Goal: Task Accomplishment & Management: Manage account settings

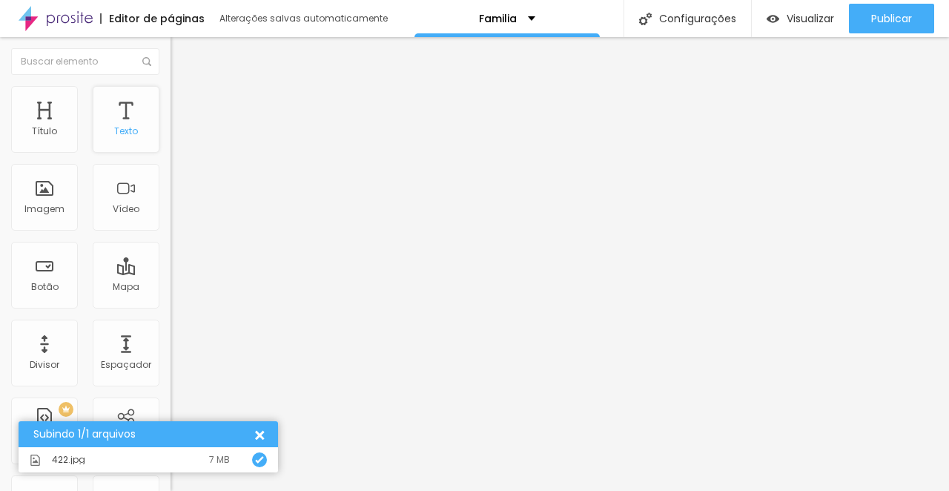
click at [125, 129] on div "Texto" at bounding box center [126, 131] width 24 height 10
drag, startPoint x: 126, startPoint y: 129, endPoint x: 122, endPoint y: 114, distance: 15.3
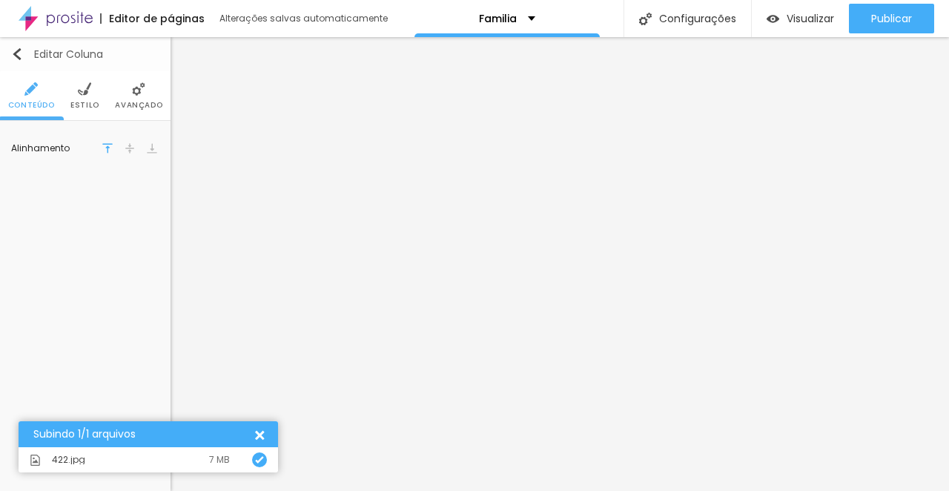
click at [20, 51] on img "button" at bounding box center [17, 54] width 12 height 12
click at [148, 149] on icon "button" at bounding box center [149, 150] width 6 height 6
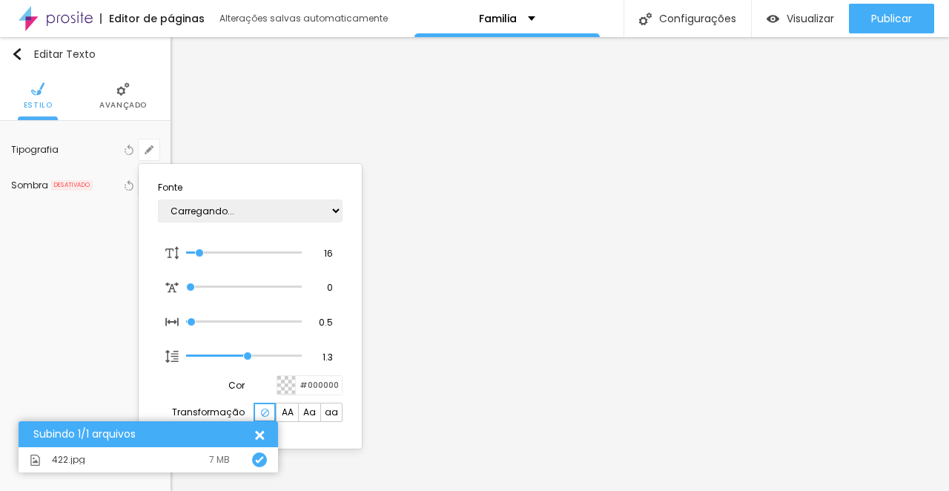
type input "1"
select select "CrimsonTextBold"
type input "1"
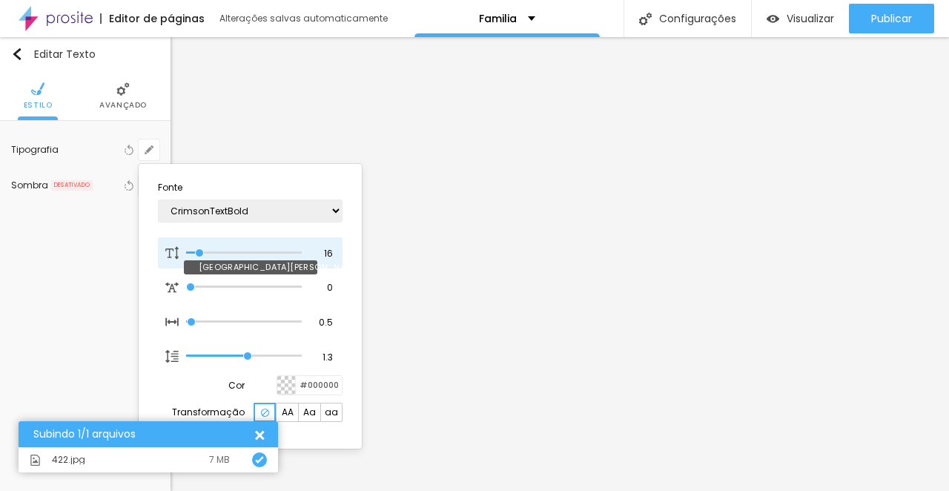
type input "14"
type input "1"
type input "18"
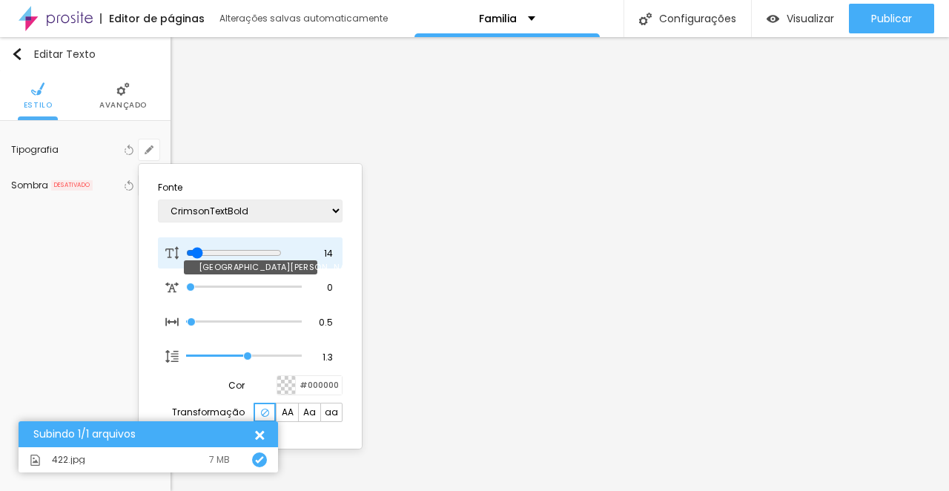
type input "1"
type input "19"
type input "1"
type input "20"
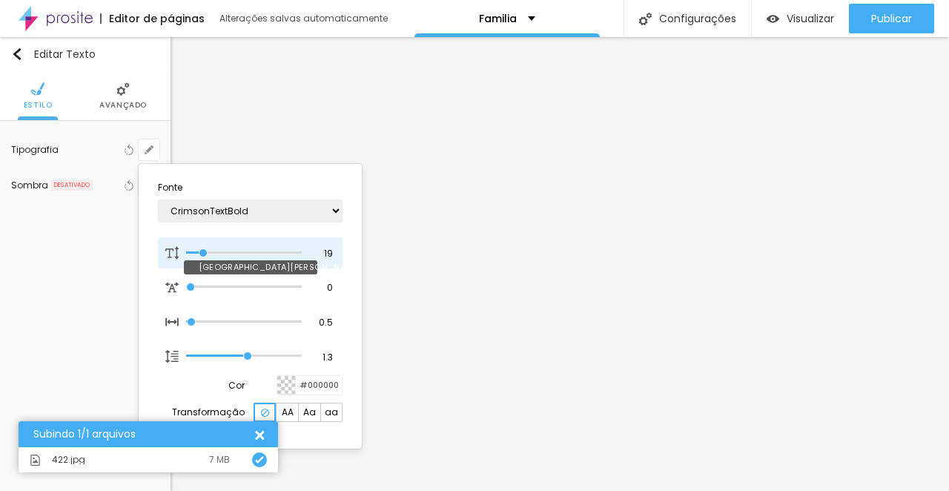
type input "20"
type input "1"
type input "21"
type input "1"
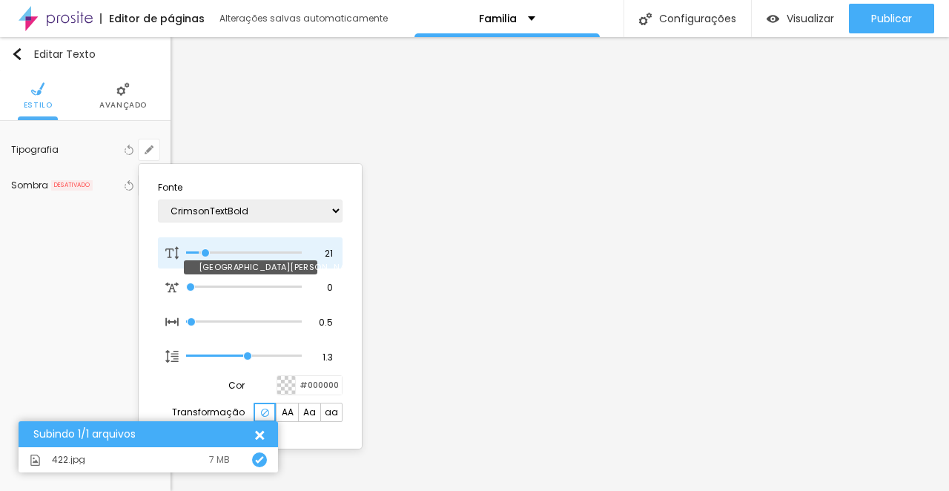
type input "22"
type input "1"
type input "23"
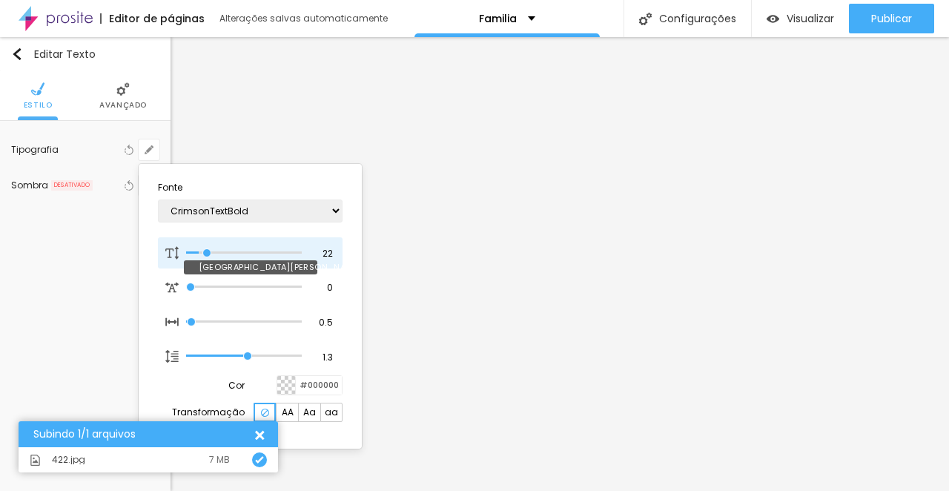
type input "1"
type input "24"
type input "1"
drag, startPoint x: 198, startPoint y: 246, endPoint x: 210, endPoint y: 246, distance: 11.9
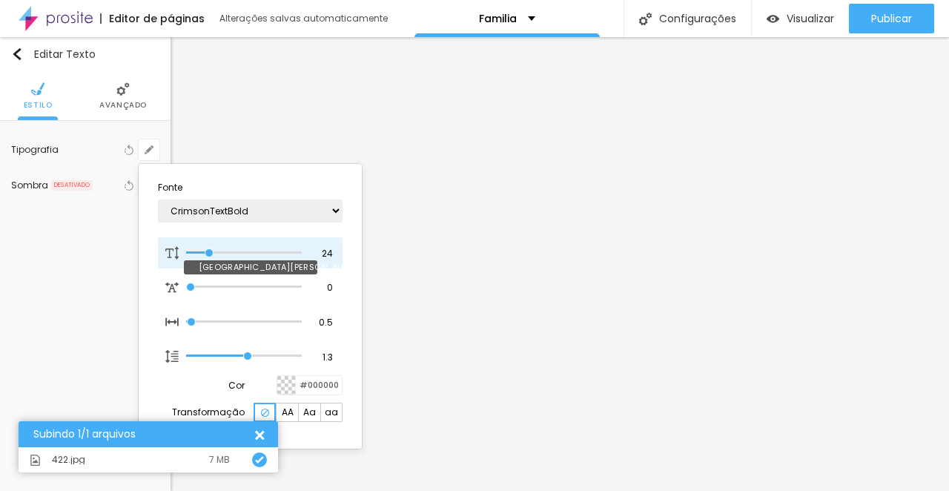
click at [210, 249] on input "range" at bounding box center [244, 252] width 116 height 7
type input "23"
type input "1"
type input "22"
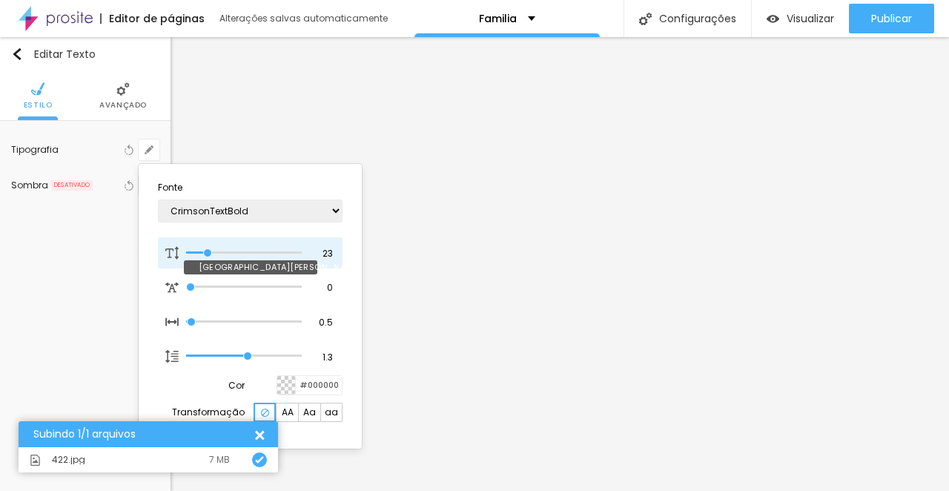
type input "22"
type input "1"
type input "21"
type input "1"
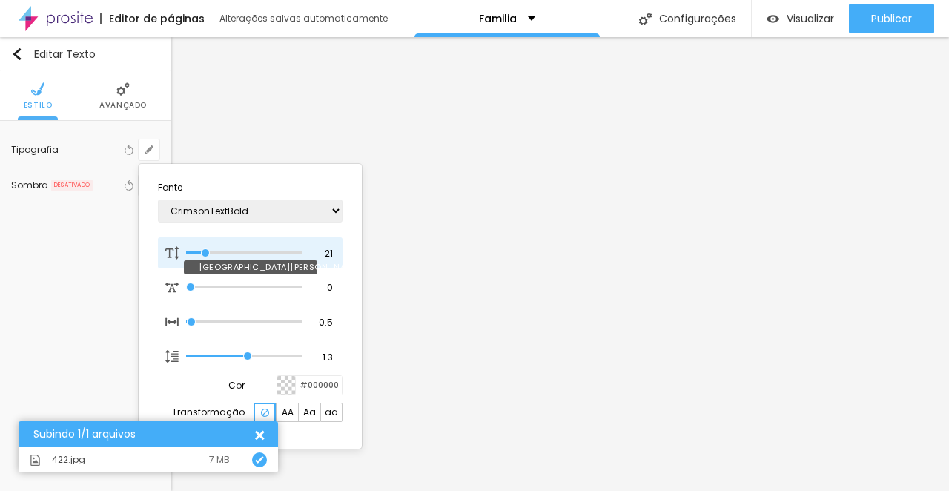
type input "20"
type input "1"
type input "19"
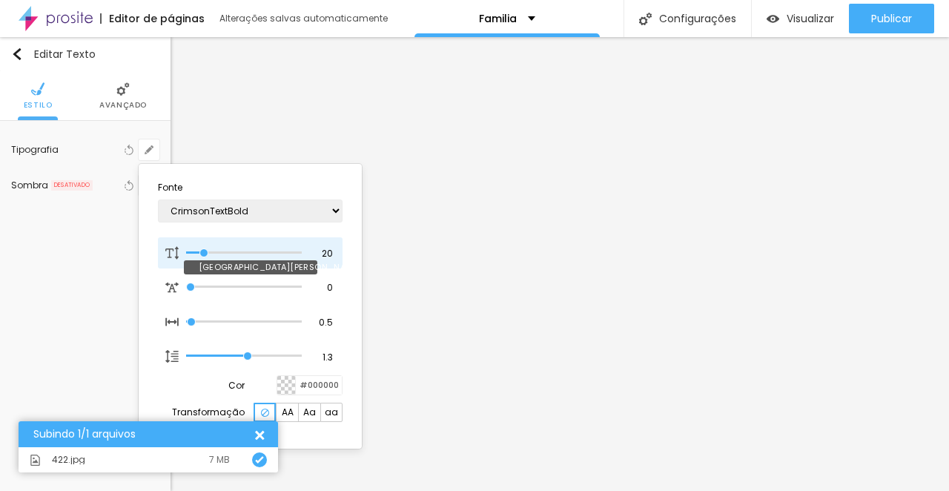
type input "1"
type input "18"
type input "1"
type input "18"
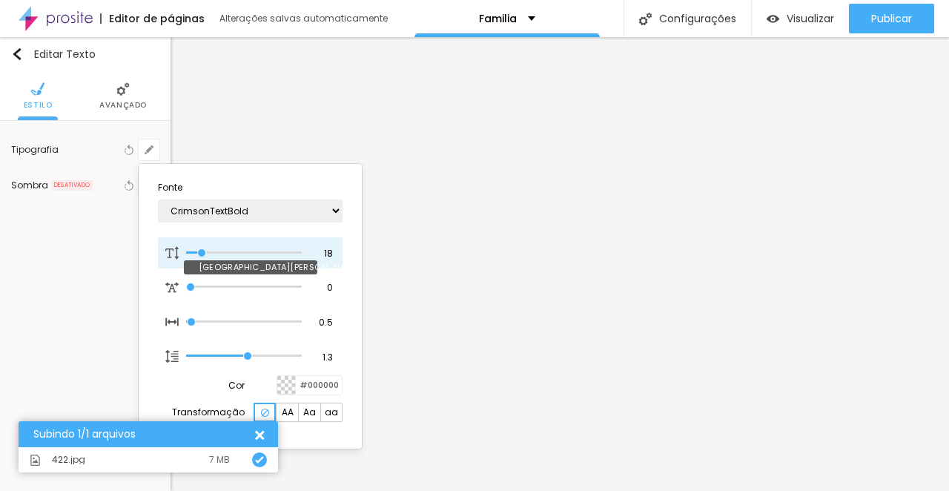
click at [202, 249] on input "range" at bounding box center [244, 252] width 116 height 7
type input "1"
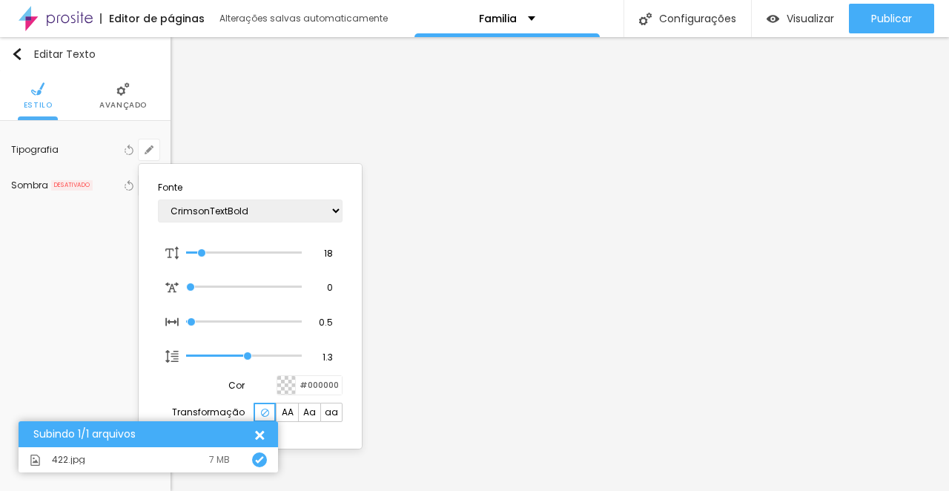
click at [443, 296] on div at bounding box center [474, 245] width 949 height 491
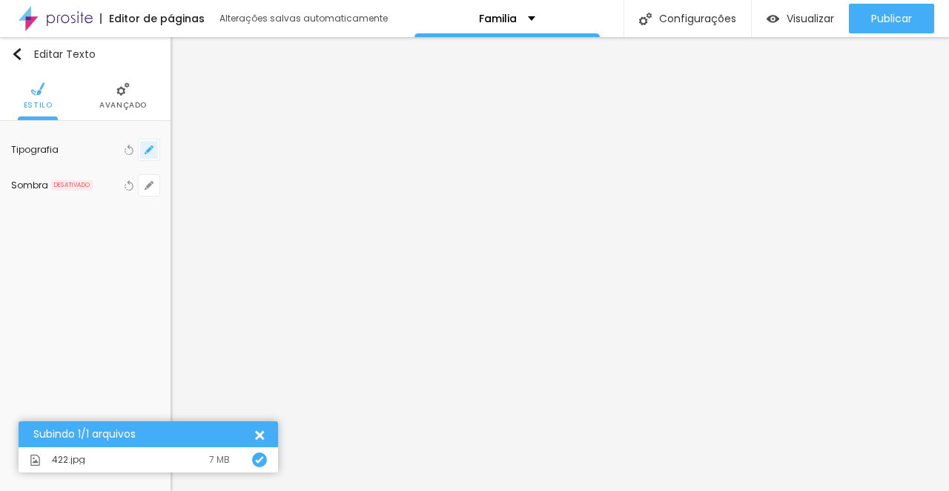
click at [153, 145] on button "button" at bounding box center [149, 149] width 21 height 21
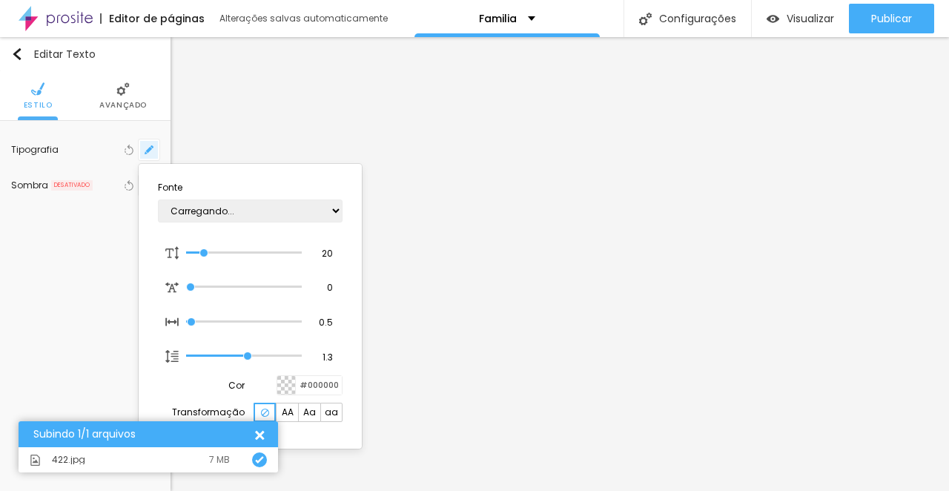
type input "1"
click at [612, 136] on div at bounding box center [474, 245] width 949 height 491
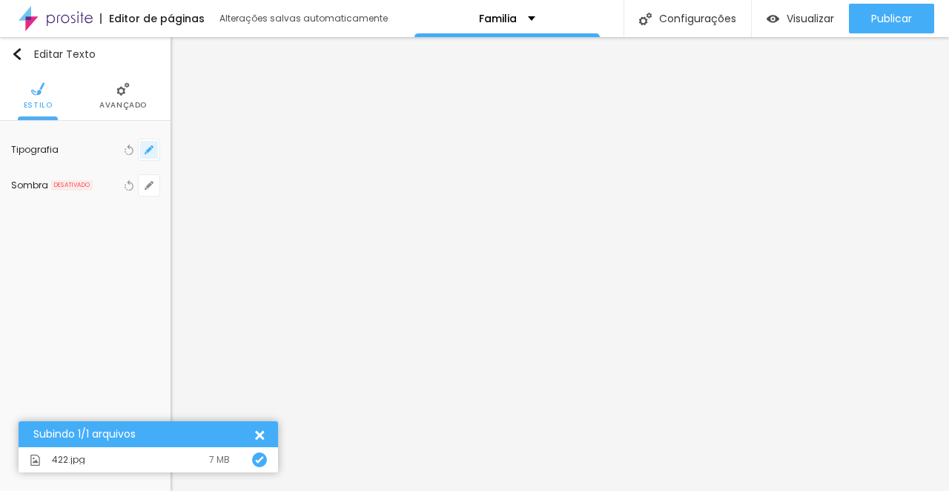
click at [148, 151] on icon "button" at bounding box center [149, 150] width 6 height 6
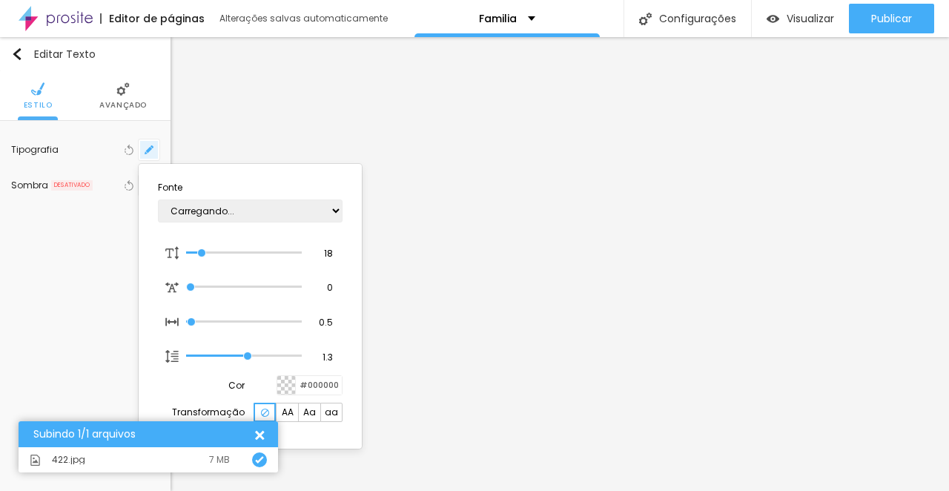
type input "1"
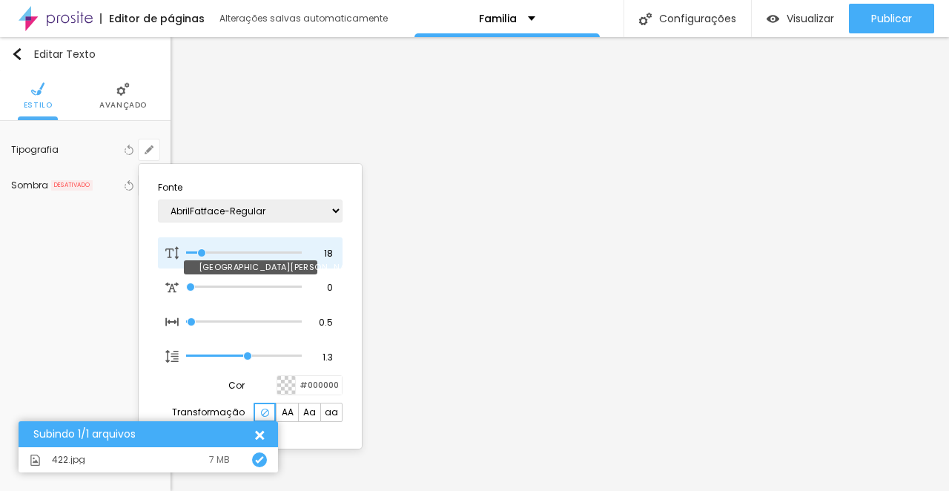
type input "19"
type input "1"
type input "20"
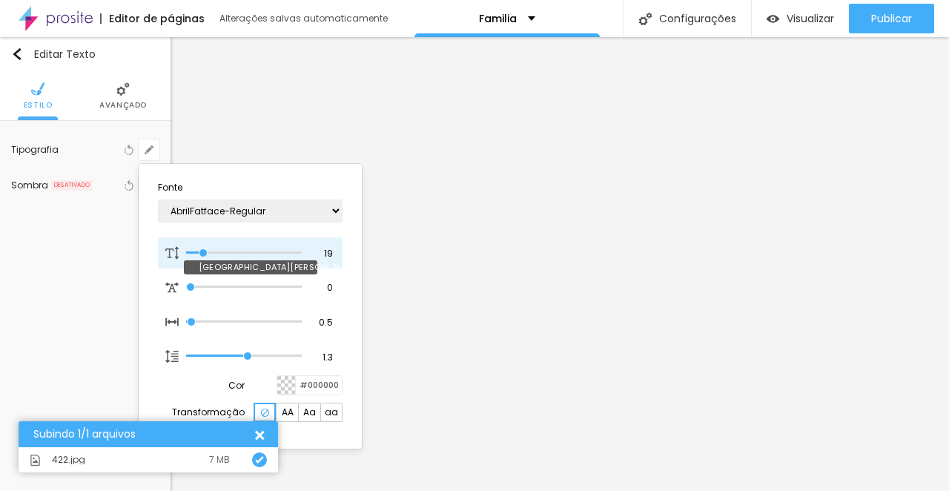
type input "1"
type input "21"
type input "1"
type input "20"
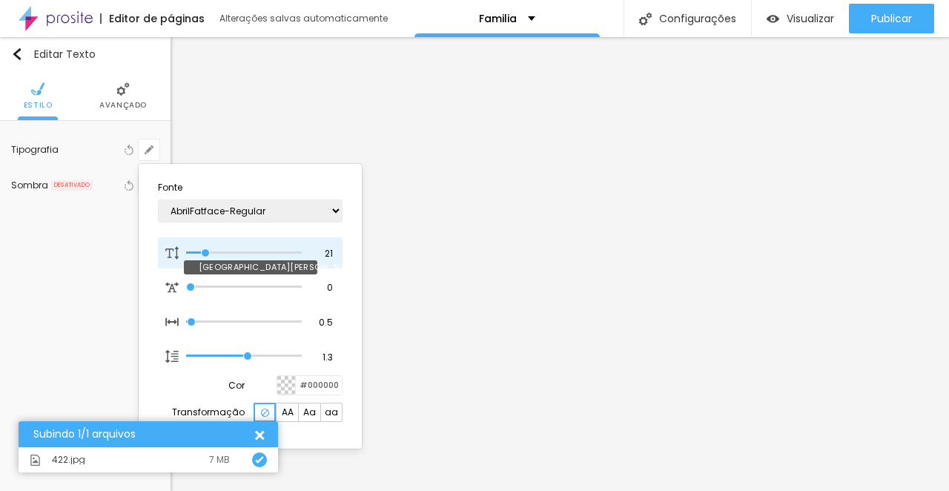
type input "20"
type input "1"
type input "20"
click at [205, 249] on input "range" at bounding box center [244, 252] width 116 height 7
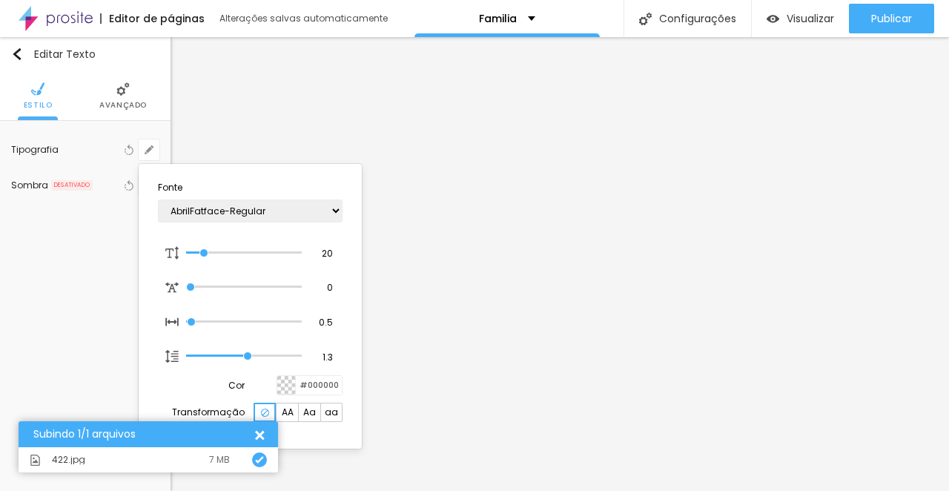
click at [571, 148] on div at bounding box center [474, 245] width 949 height 491
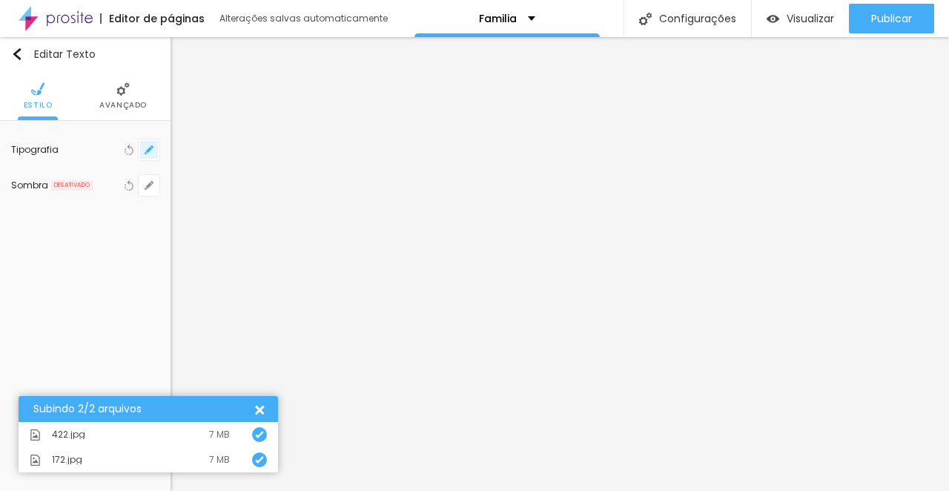
click at [149, 153] on icon "button" at bounding box center [149, 149] width 9 height 9
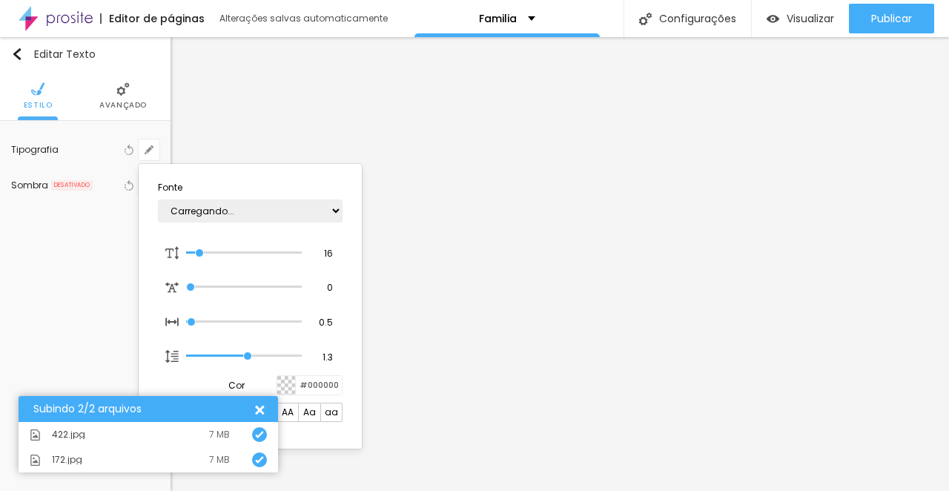
type input "1"
select select "CrimsonTextBold"
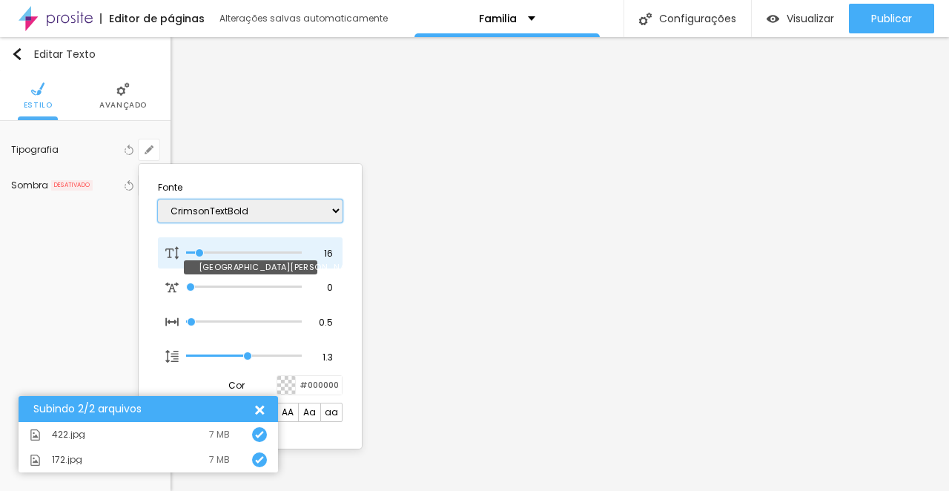
type input "1"
type input "43"
type input "1"
click at [230, 247] on input "range" at bounding box center [234, 253] width 96 height 12
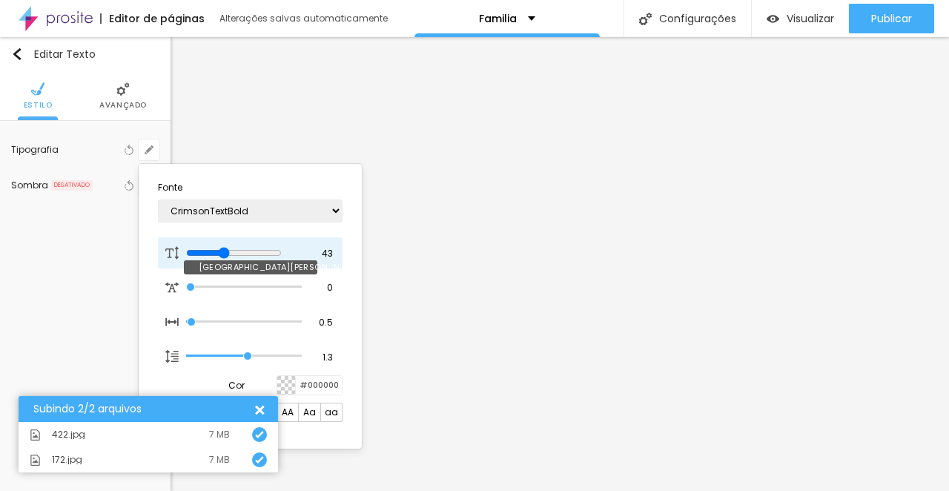
type input "42"
type input "1"
type input "37"
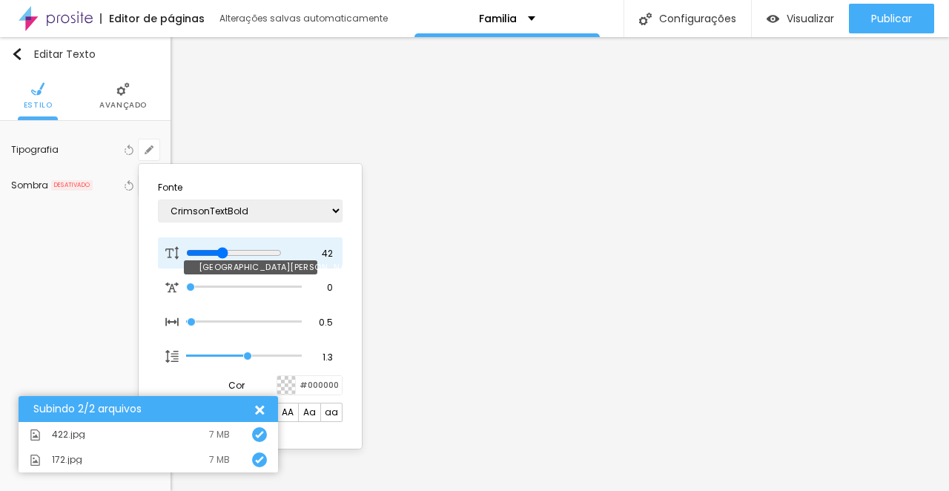
type input "1"
type input "36"
type input "1"
type input "35"
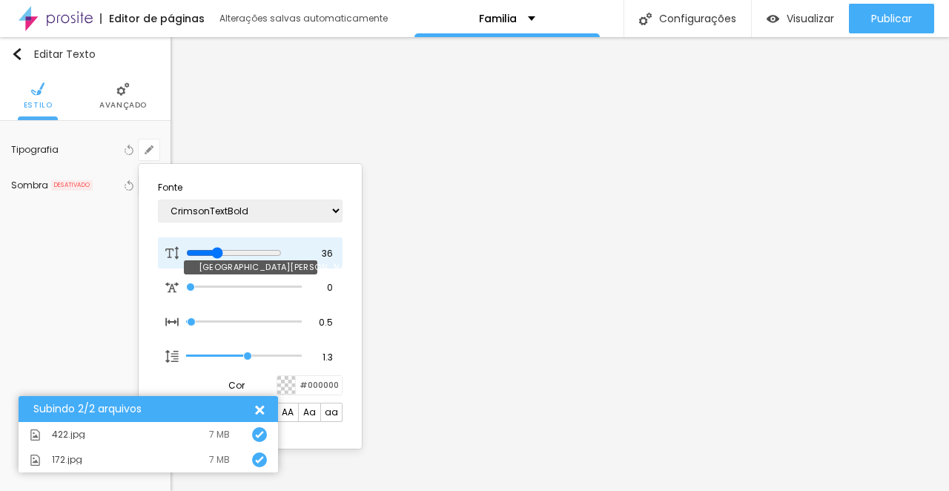
type input "35"
type input "1"
type input "34"
type input "1"
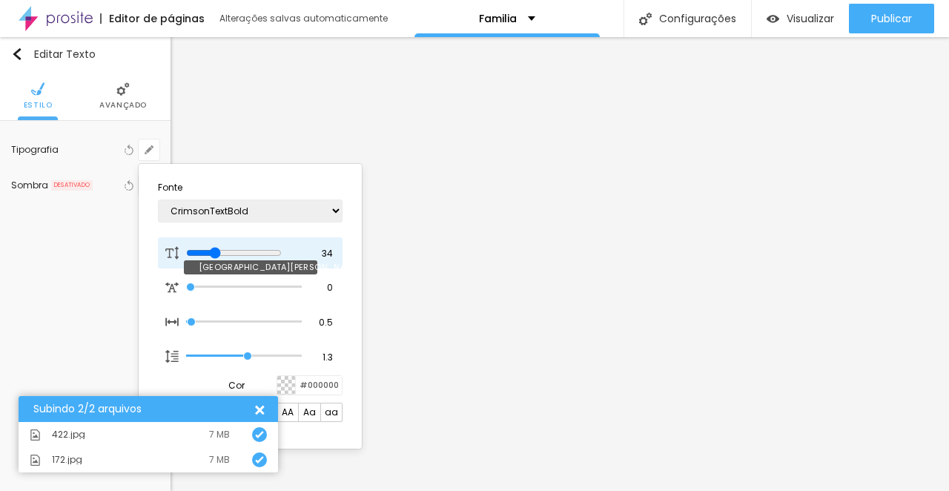
type input "31"
type input "1"
type input "32"
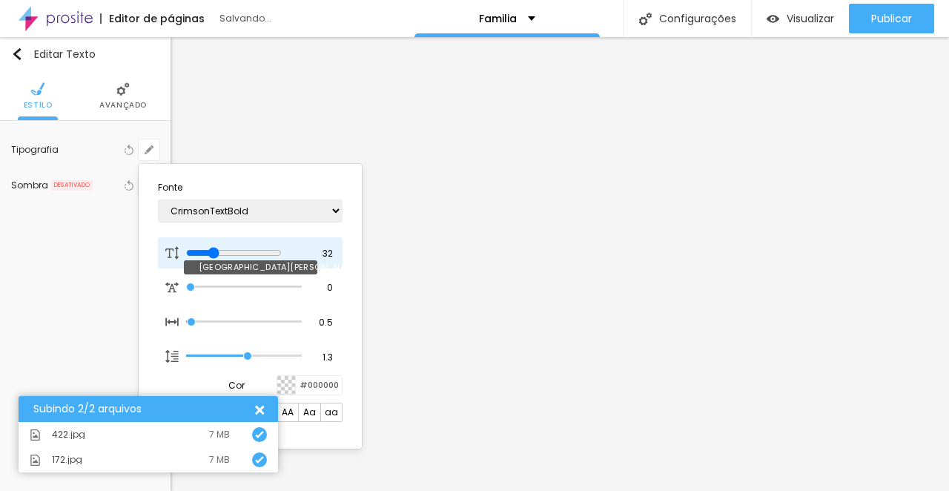
type input "1"
type input "33"
type input "1"
drag, startPoint x: 230, startPoint y: 247, endPoint x: 219, endPoint y: 247, distance: 11.1
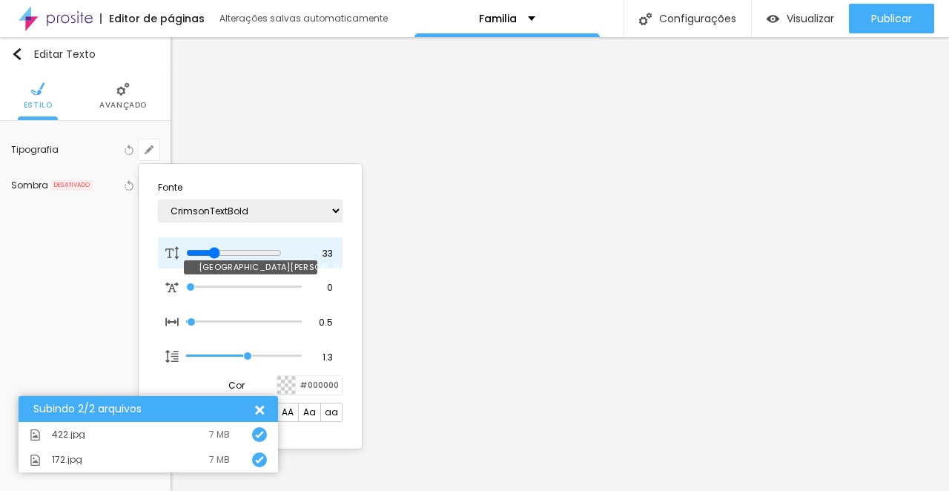
type input "33"
click at [219, 247] on input "range" at bounding box center [234, 253] width 96 height 12
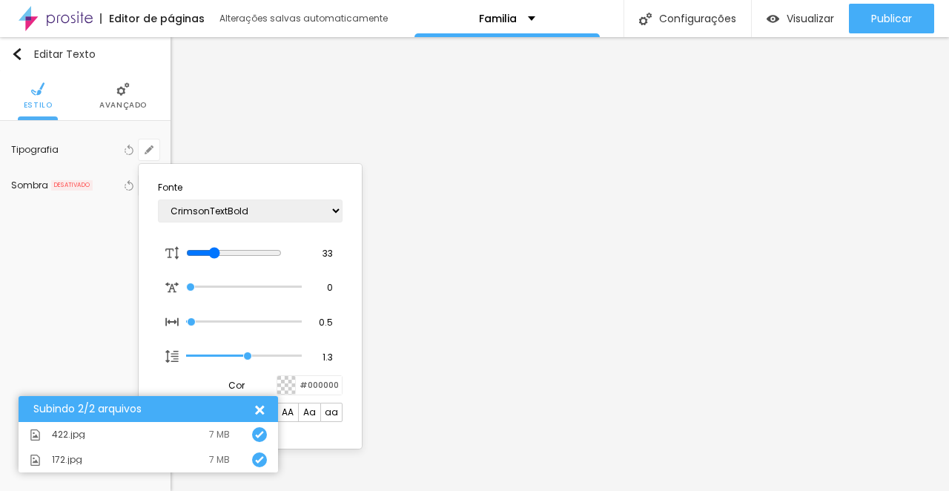
click at [391, 322] on div at bounding box center [474, 245] width 949 height 491
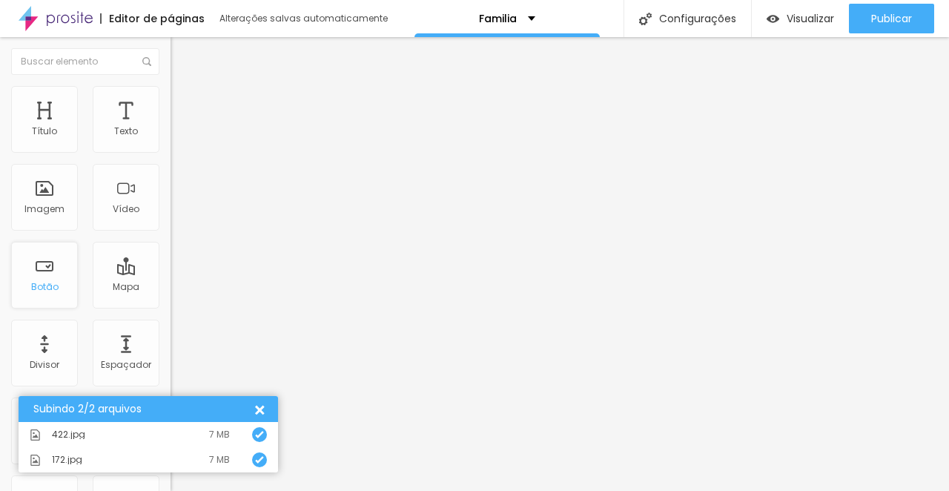
click at [43, 270] on div "Botão" at bounding box center [44, 275] width 67 height 67
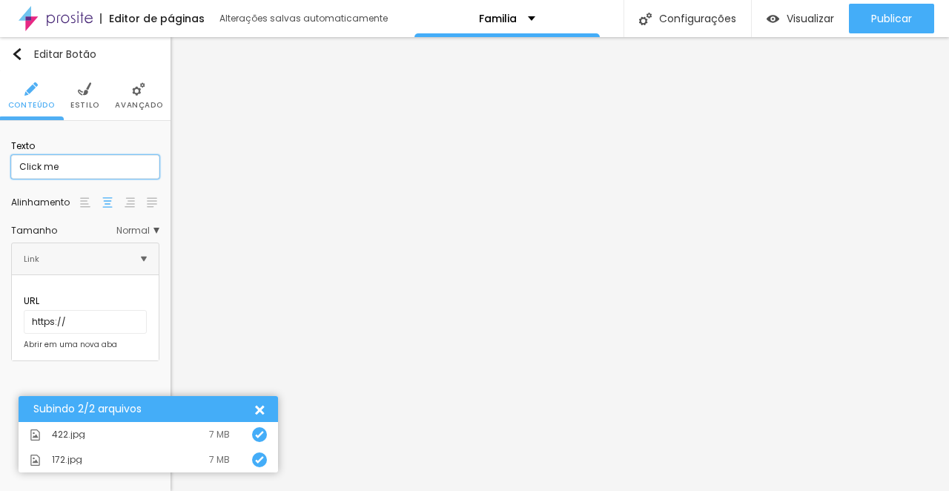
click at [71, 167] on input "Click me" at bounding box center [85, 167] width 148 height 24
type input "WhatsApp"
click at [84, 315] on input "https://" at bounding box center [85, 322] width 123 height 24
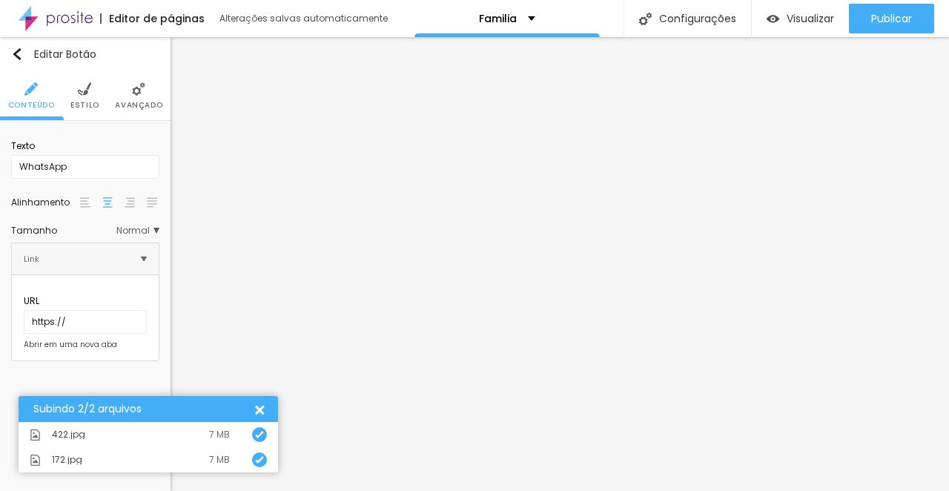
click at [256, 412] on div at bounding box center [258, 409] width 16 height 16
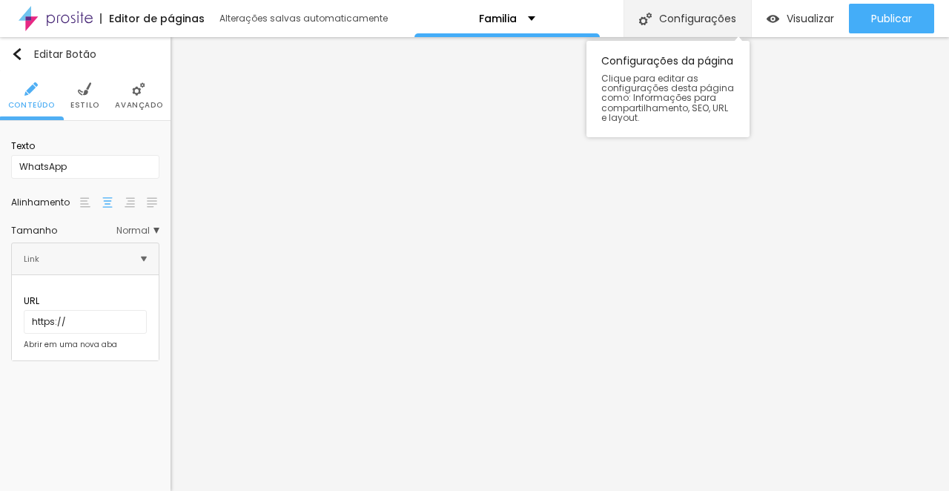
click at [677, 21] on div "Configurações" at bounding box center [686, 18] width 127 height 37
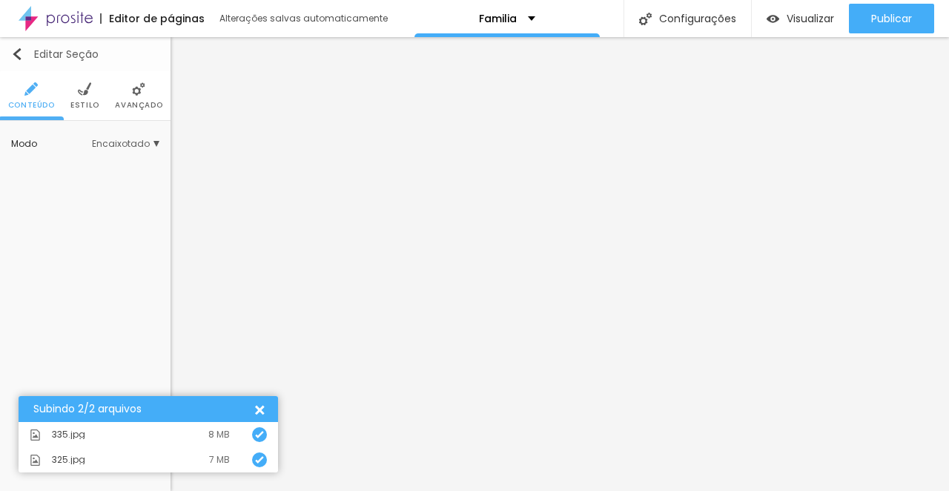
click at [21, 50] on img "button" at bounding box center [17, 54] width 12 height 12
click at [16, 53] on img "button" at bounding box center [17, 54] width 12 height 12
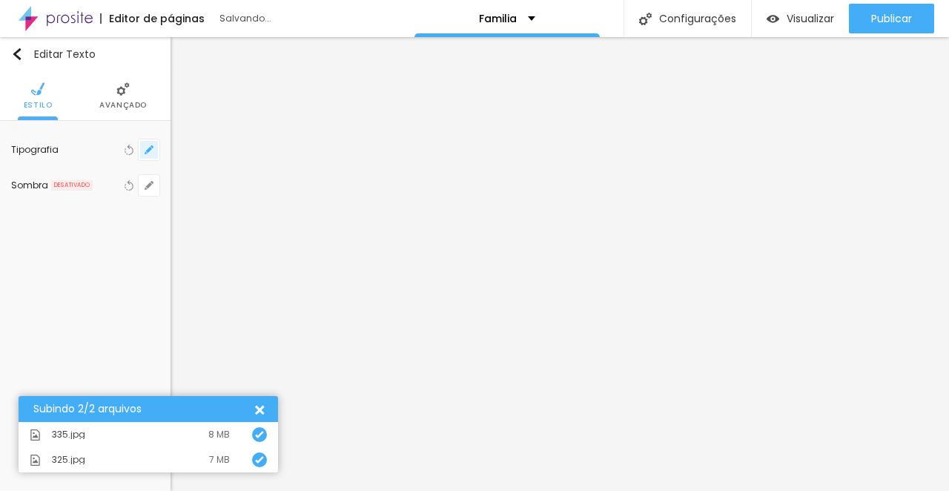
click at [147, 151] on icon "button" at bounding box center [149, 150] width 6 height 6
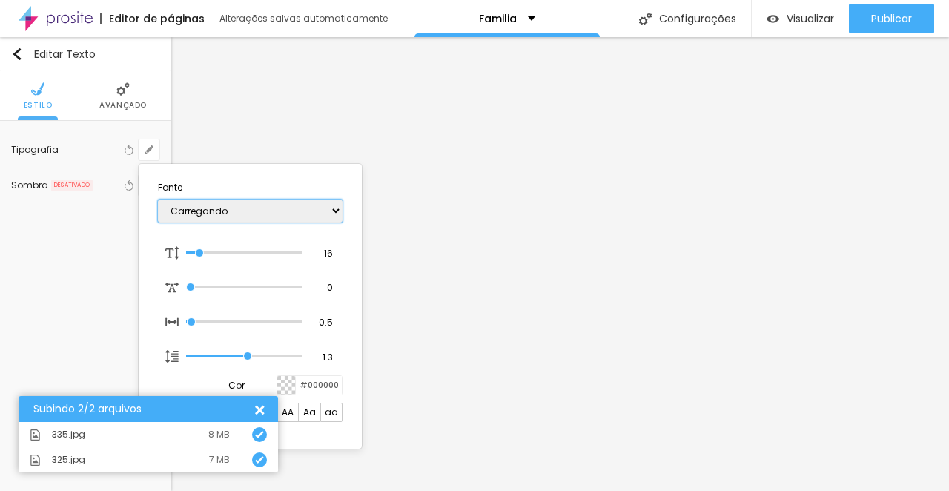
type input "1"
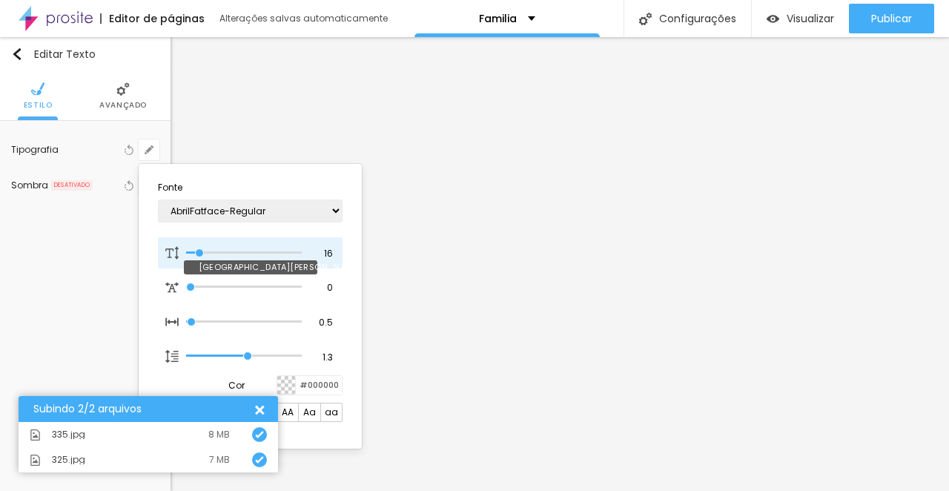
type input "17"
type input "1"
type input "18"
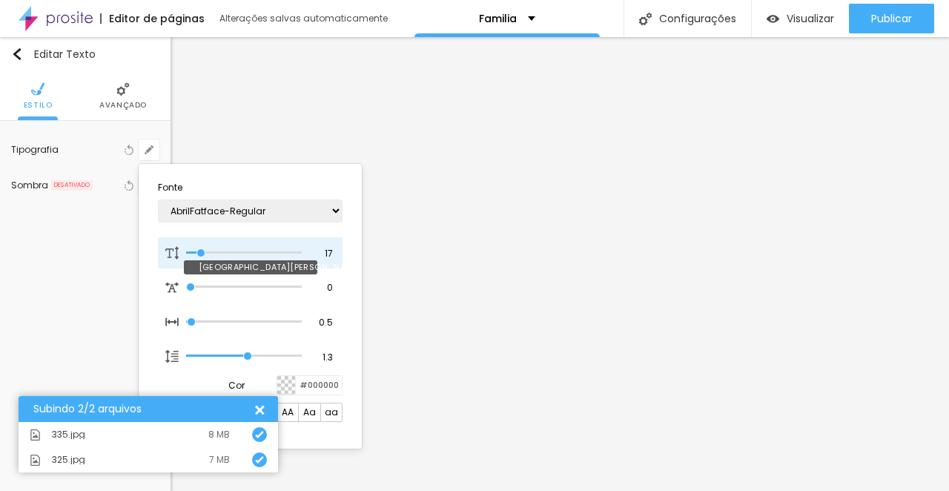
type input "1"
type input "22"
type input "1"
type input "22"
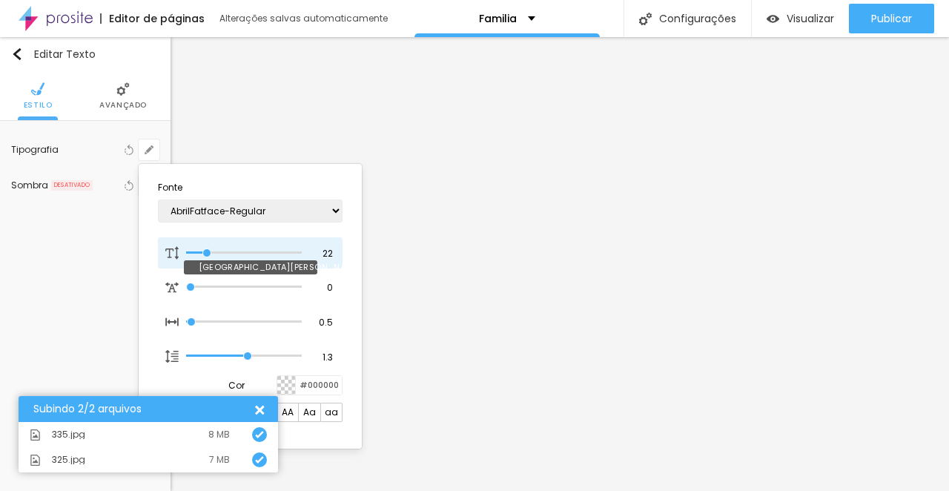
click at [208, 249] on input "range" at bounding box center [244, 252] width 116 height 7
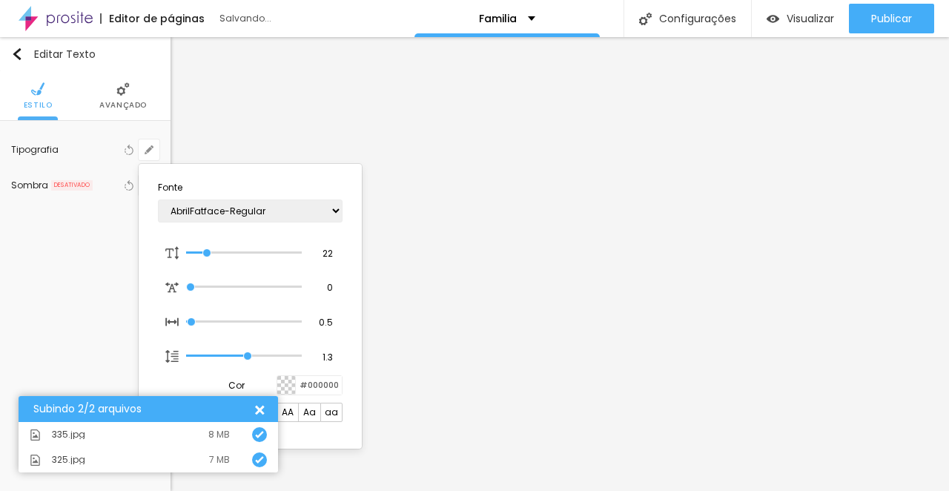
type input "1"
select select "CrimsonTextBold"
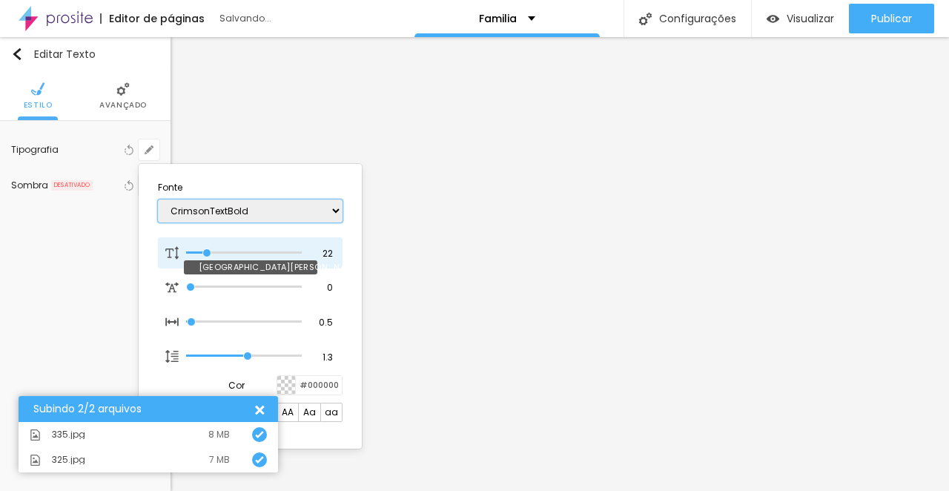
type input "1"
type input "21"
type input "1"
type input "20"
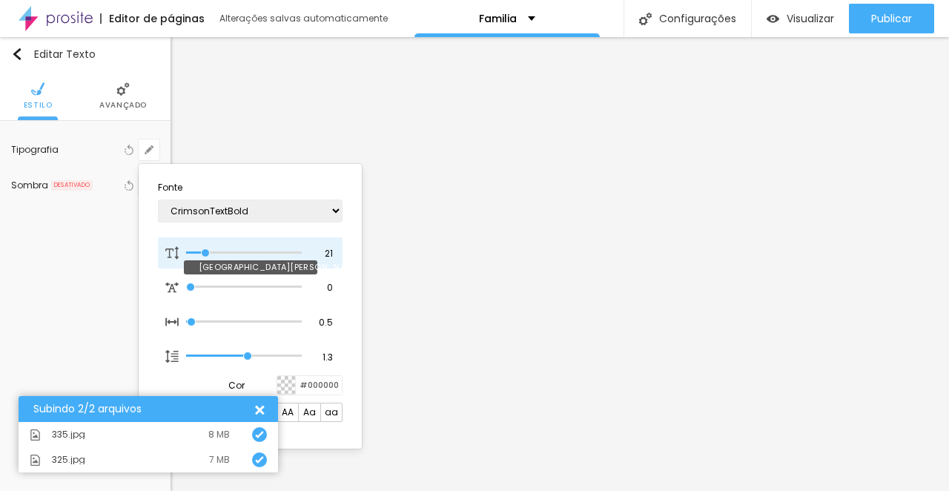
type input "20"
type input "1"
type input "20"
click at [205, 249] on input "range" at bounding box center [244, 252] width 116 height 7
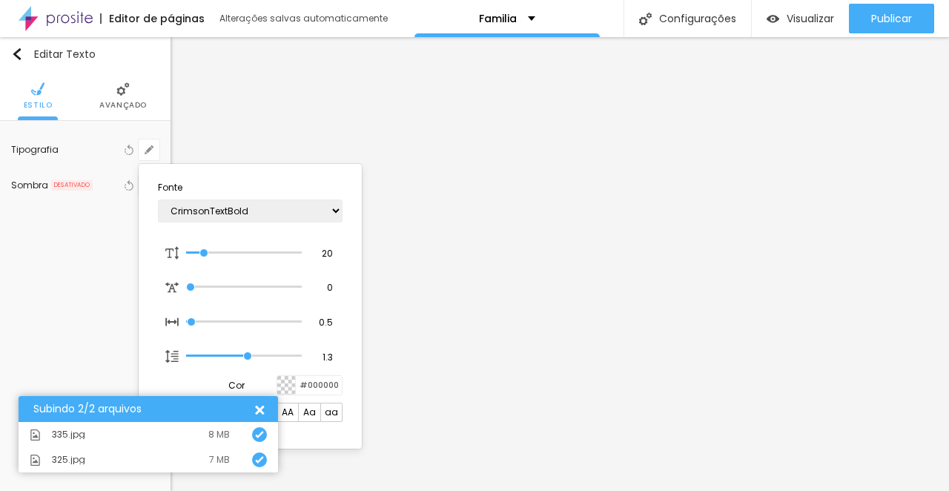
type input "1"
click at [460, 188] on div at bounding box center [474, 245] width 949 height 491
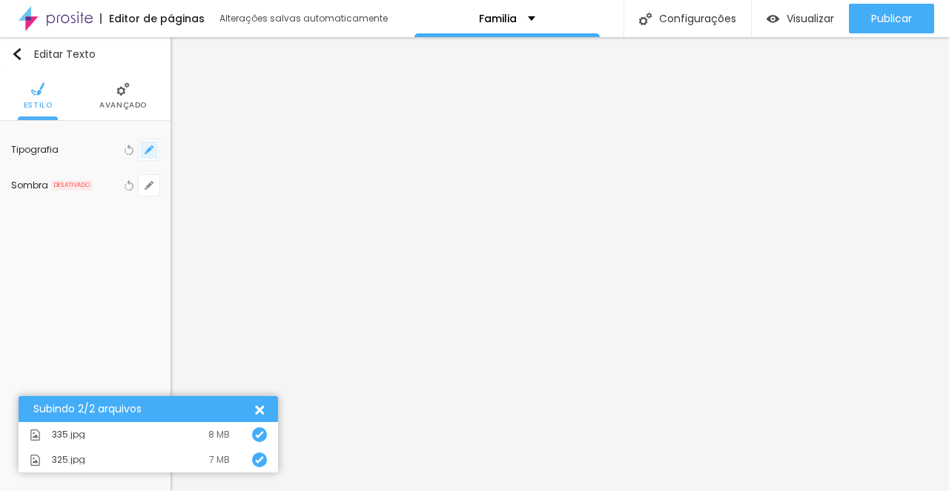
click at [144, 147] on button "button" at bounding box center [149, 149] width 21 height 21
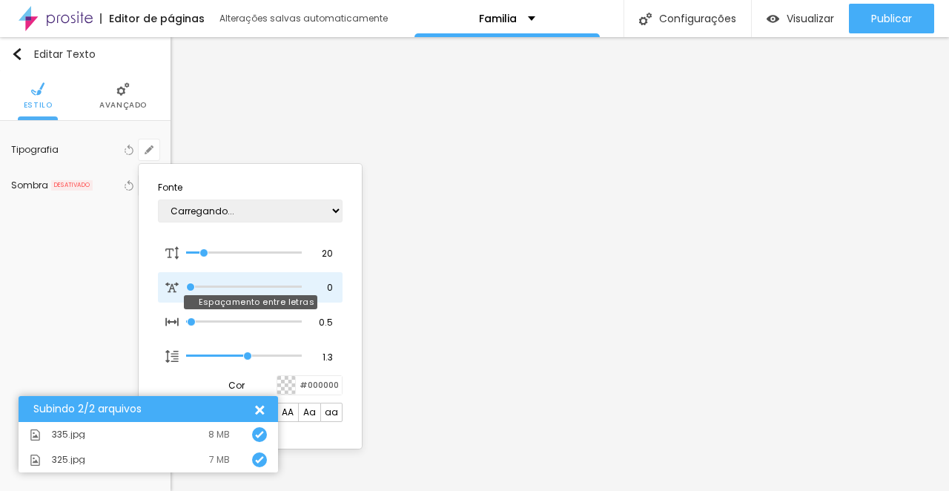
type input "1"
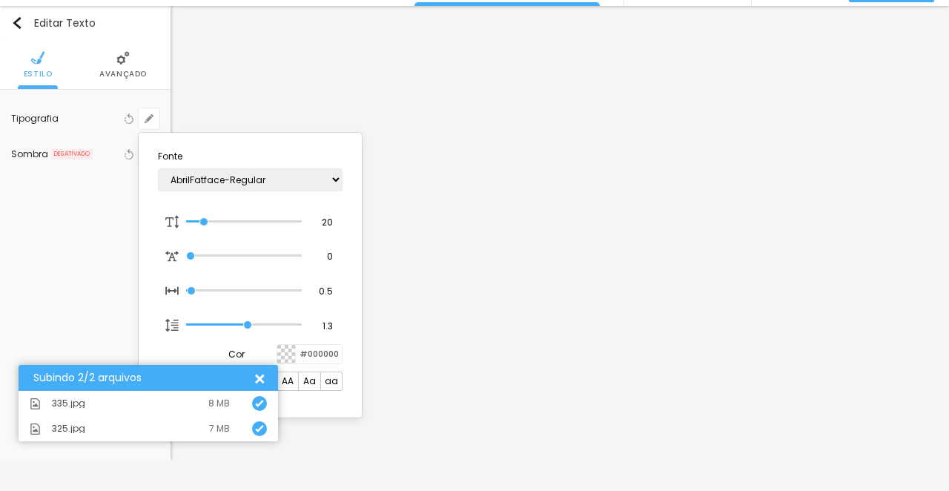
scroll to position [33, 0]
click at [260, 374] on div at bounding box center [258, 378] width 16 height 16
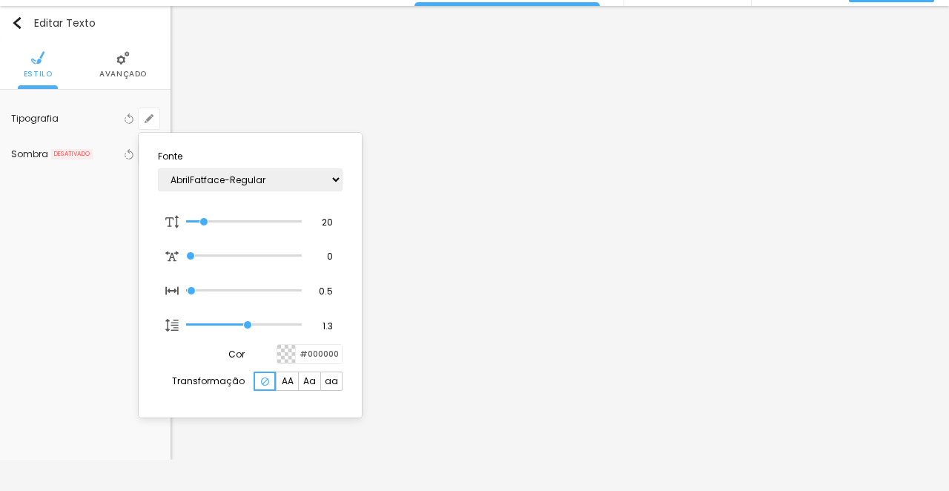
click at [445, 192] on div at bounding box center [474, 245] width 949 height 491
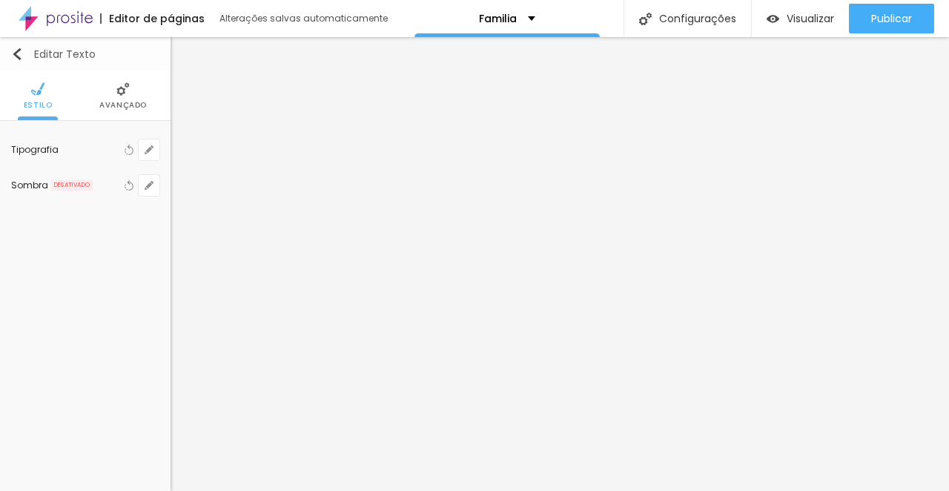
click at [13, 51] on img "button" at bounding box center [17, 54] width 12 height 12
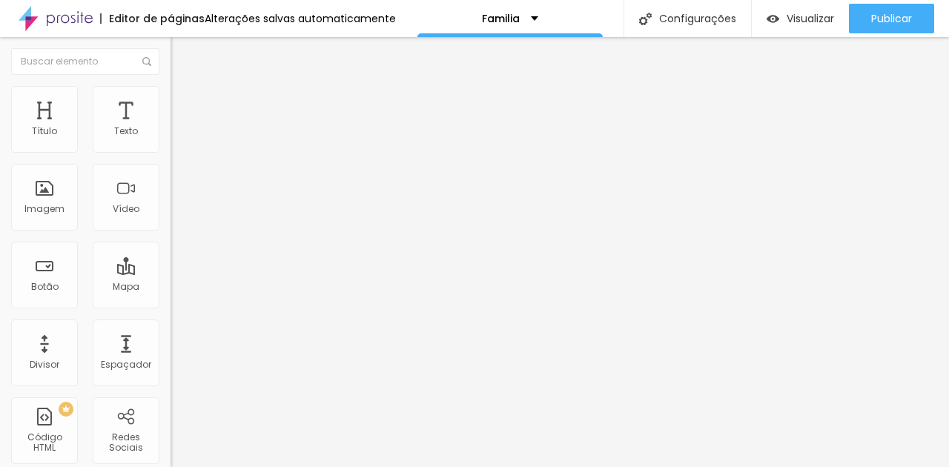
click at [170, 264] on div at bounding box center [255, 268] width 170 height 9
click at [170, 99] on li "Estilo" at bounding box center [255, 93] width 170 height 15
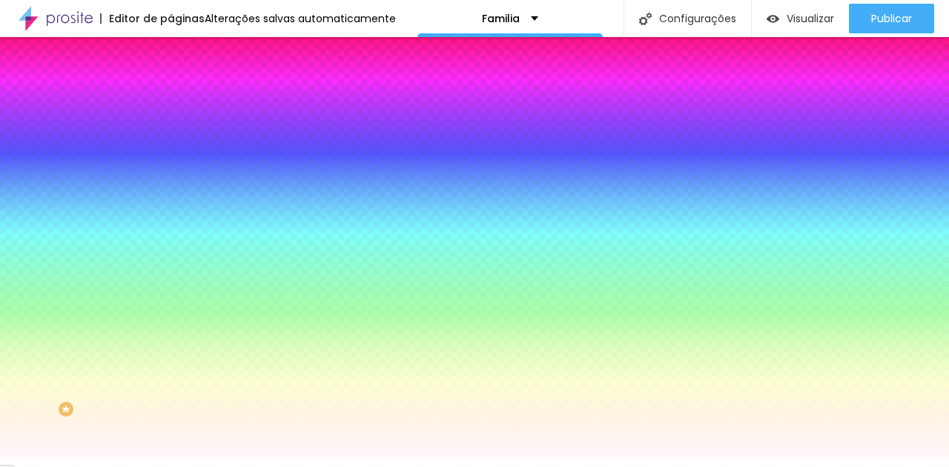
click at [170, 101] on li "Avançado" at bounding box center [255, 108] width 170 height 15
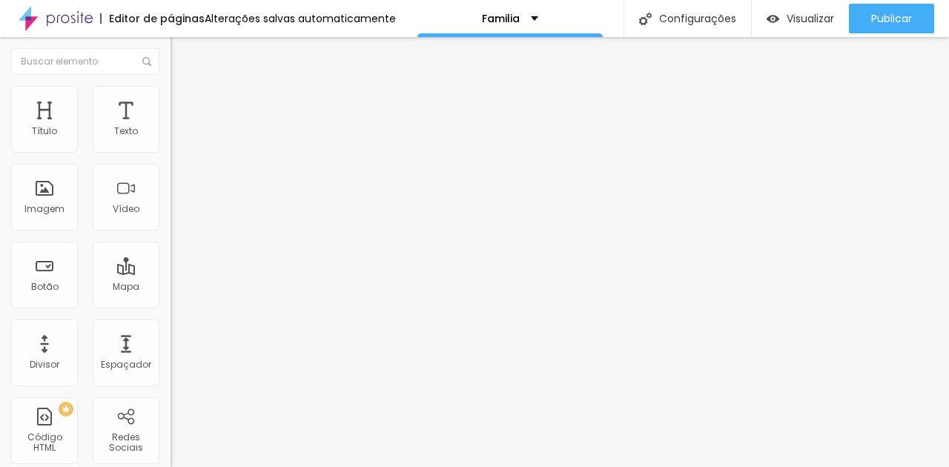
click at [170, 84] on img at bounding box center [176, 77] width 13 height 13
click at [170, 305] on input "https://" at bounding box center [259, 298] width 178 height 15
click at [170, 305] on input "https://www.lucianofinotti.com.br/gallery.php?id=70282" at bounding box center [259, 298] width 178 height 15
click at [170, 396] on div "Editar Botão Conteúdo Estilo Avançado Texto Veja mais fotos aqui Alinhamento Ta…" at bounding box center [255, 252] width 170 height 430
click at [793, 15] on span "Visualizar" at bounding box center [809, 19] width 47 height 12
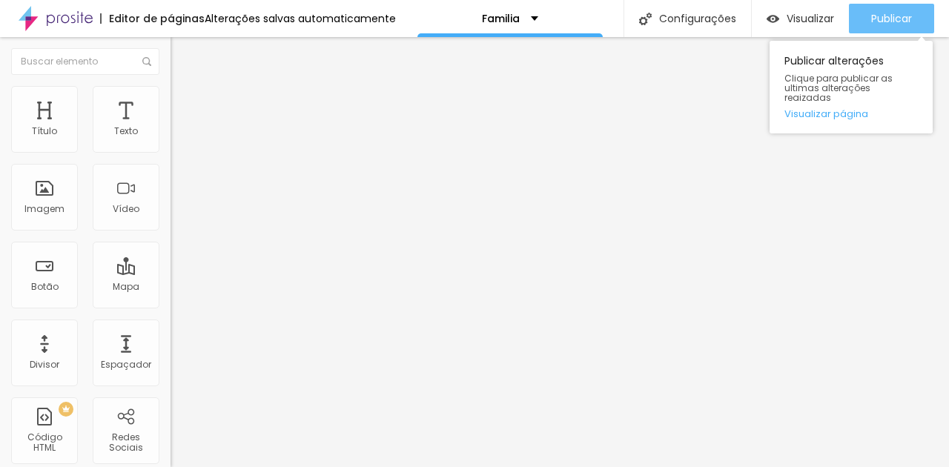
click at [894, 18] on span "Publicar" at bounding box center [891, 19] width 41 height 12
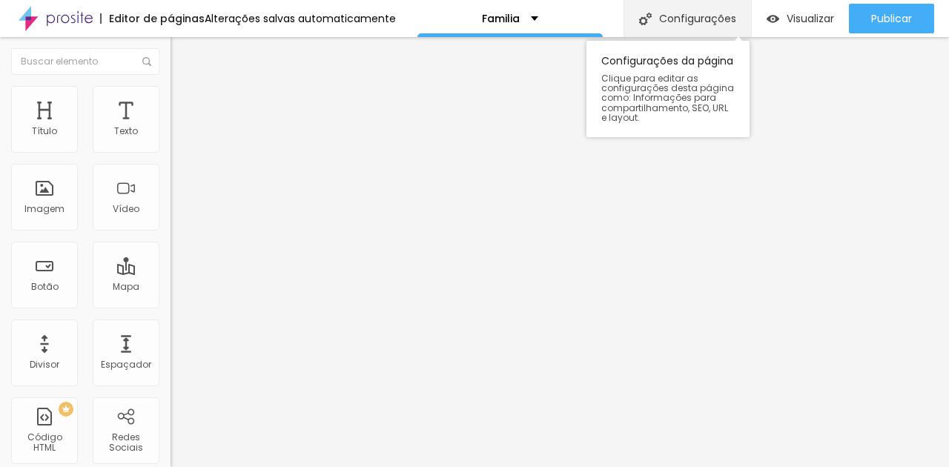
click at [679, 16] on div "Configurações" at bounding box center [686, 18] width 127 height 37
